Goal: Check status: Check status

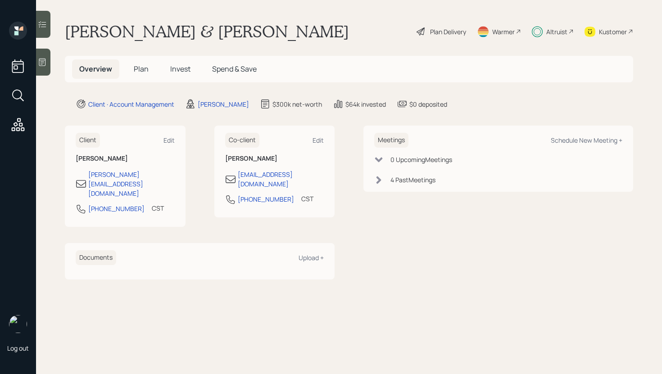
click at [181, 70] on span "Invest" at bounding box center [180, 69] width 20 height 10
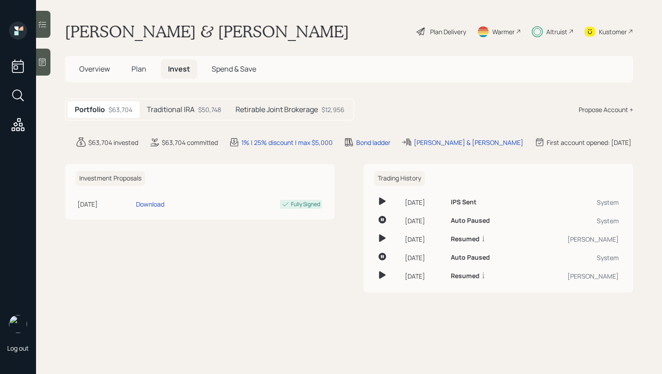
click at [269, 112] on h5 "Retirable Joint Brokerage" at bounding box center [276, 109] width 82 height 9
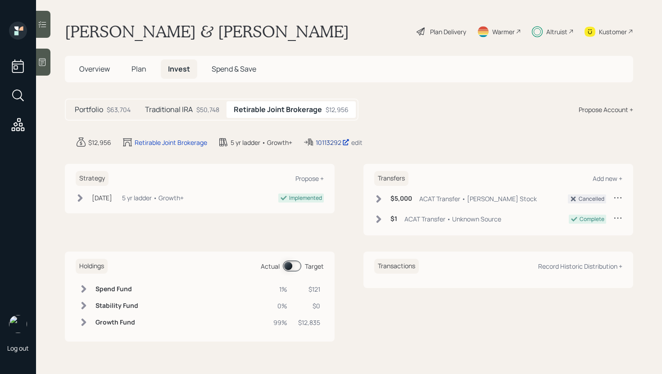
click at [329, 143] on div "10113292" at bounding box center [333, 142] width 34 height 9
